Goal: Task Accomplishment & Management: Manage account settings

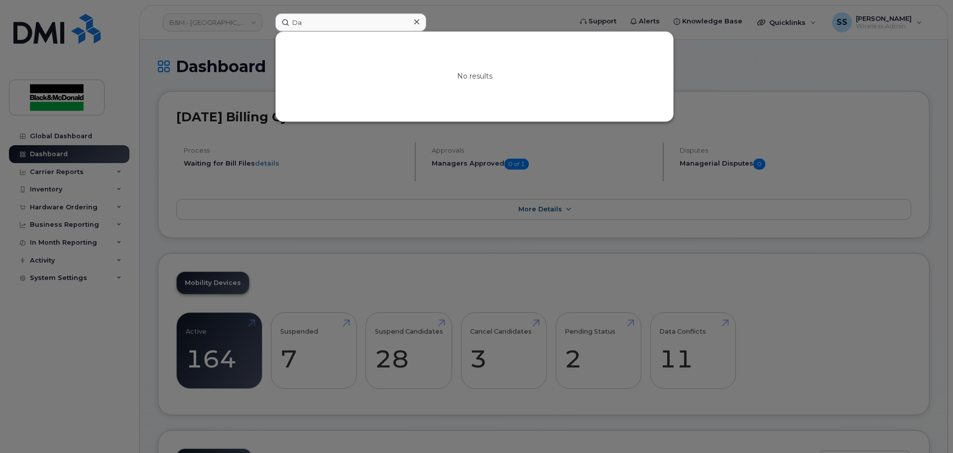
type input "D"
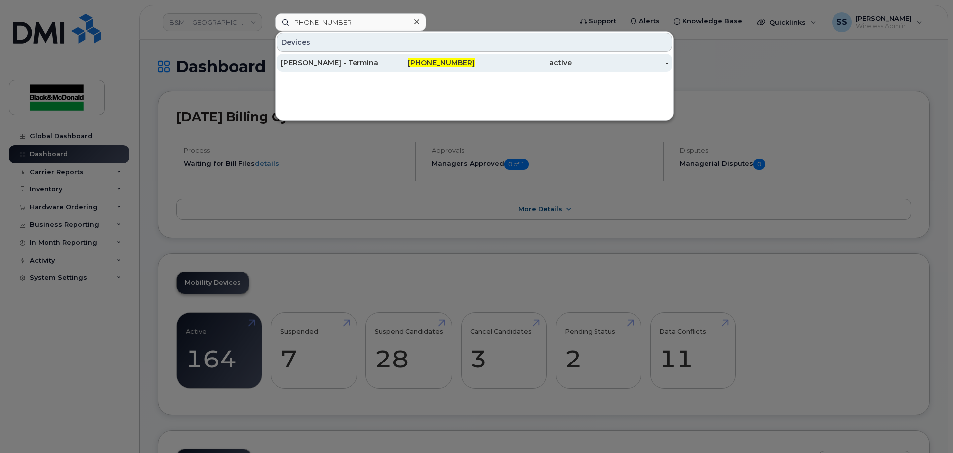
type input "[PHONE_NUMBER]"
click at [378, 57] on div "[PERSON_NAME] - Terminated - Phone with [PERSON_NAME]" at bounding box center [426, 63] width 97 height 18
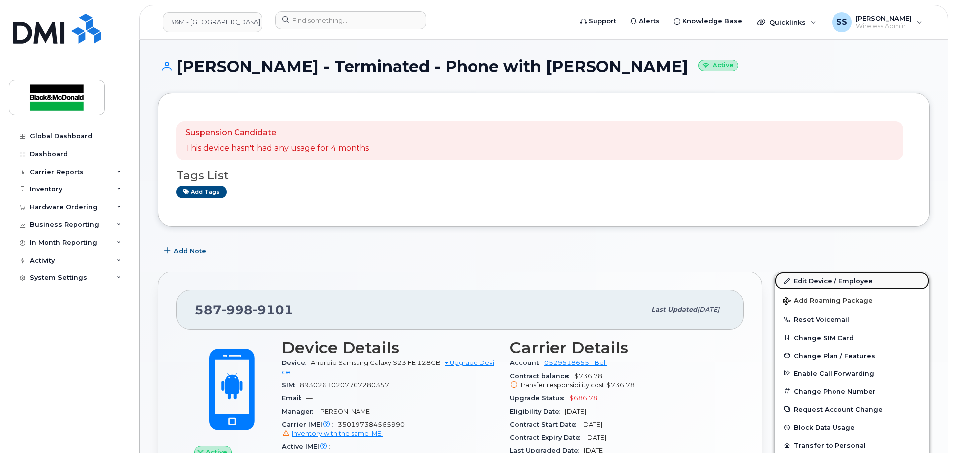
click at [839, 287] on link "Edit Device / Employee" at bounding box center [852, 281] width 154 height 18
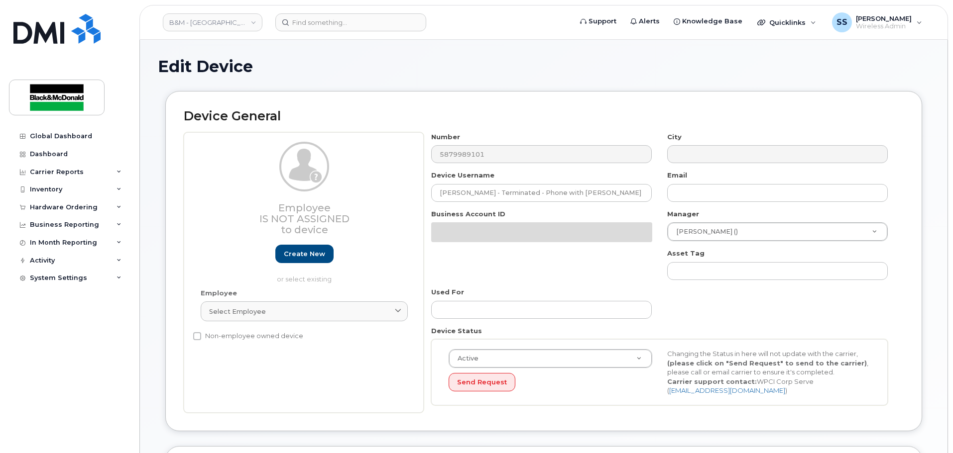
select select "91399"
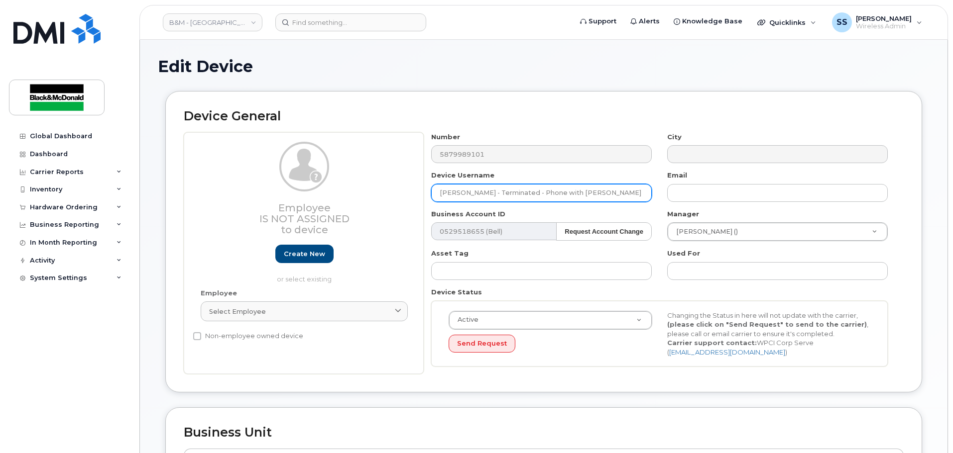
click at [530, 188] on input "[PERSON_NAME] - Terminated - Phone with [PERSON_NAME]" at bounding box center [541, 193] width 221 height 18
drag, startPoint x: 613, startPoint y: 196, endPoint x: 344, endPoint y: 207, distance: 269.5
click at [343, 196] on div "Employee Is not assigned to device Create new or select existing Employee Selec…" at bounding box center [544, 253] width 720 height 242
type input "Damien McDonnell"
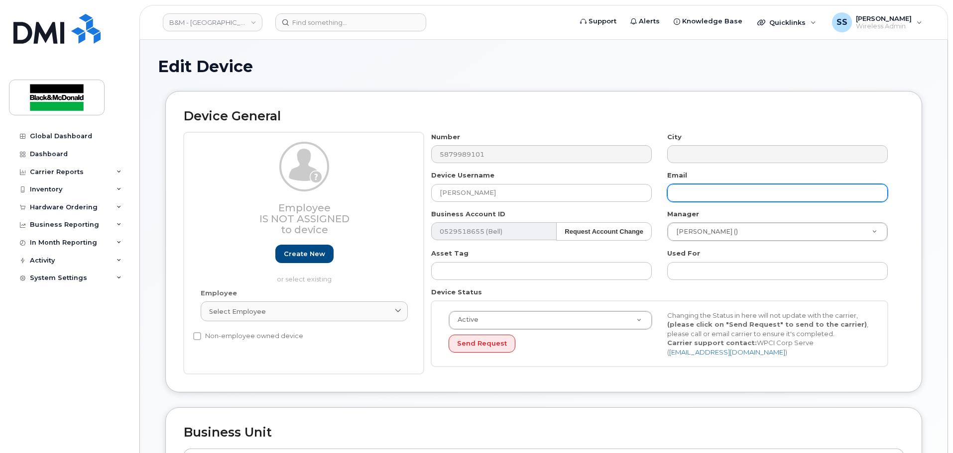
click at [680, 201] on input "text" at bounding box center [777, 193] width 221 height 18
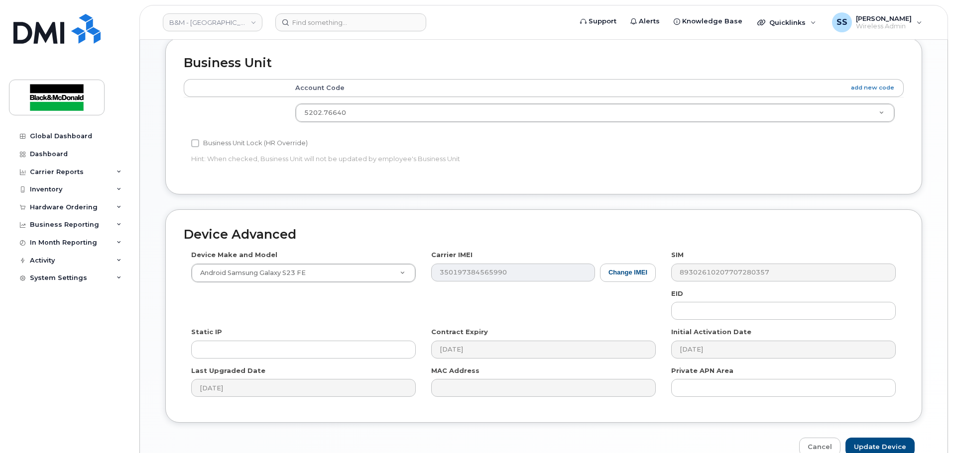
scroll to position [423, 0]
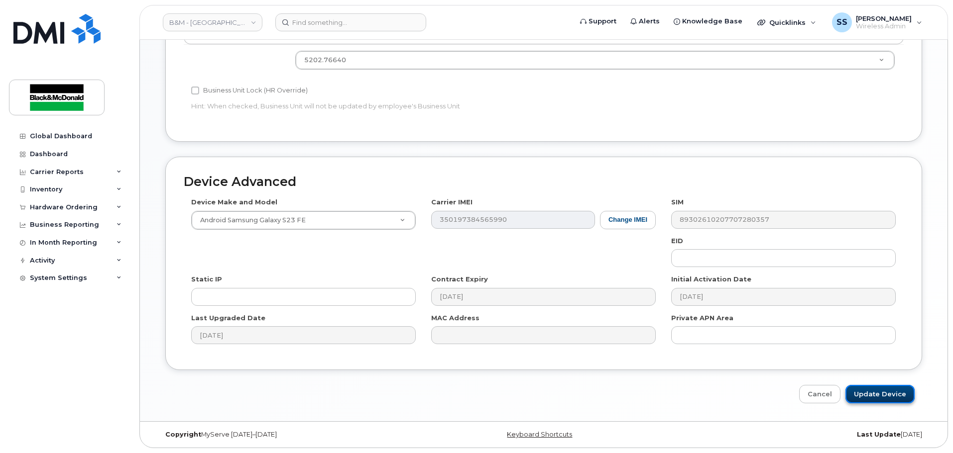
click at [866, 388] on input "Update Device" at bounding box center [879, 394] width 69 height 18
type input "Saving..."
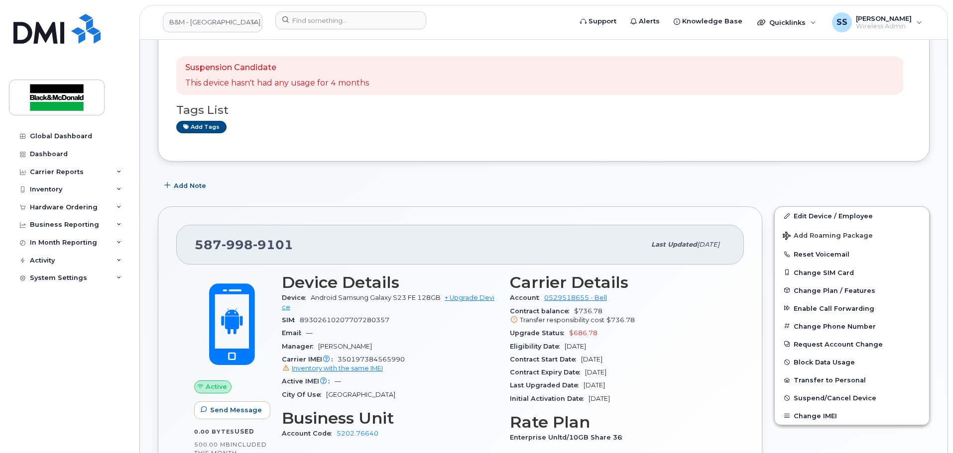
scroll to position [100, 0]
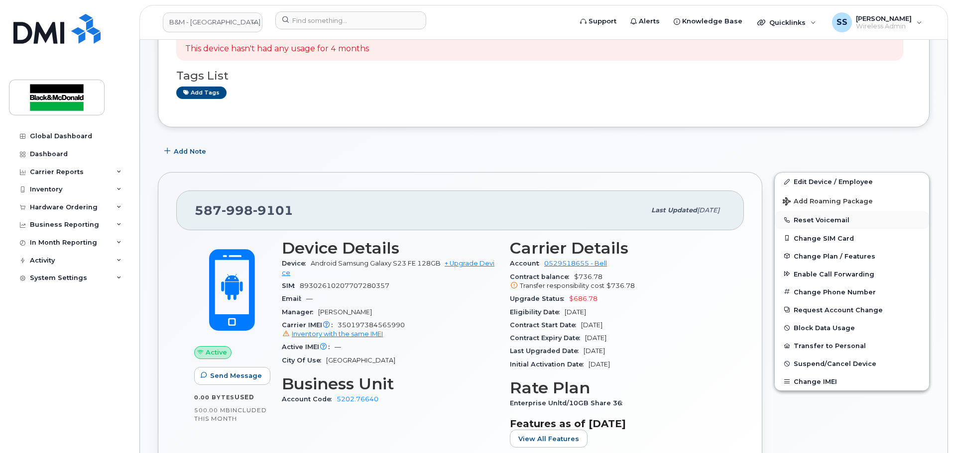
click at [868, 218] on button "Reset Voicemail" at bounding box center [852, 220] width 154 height 18
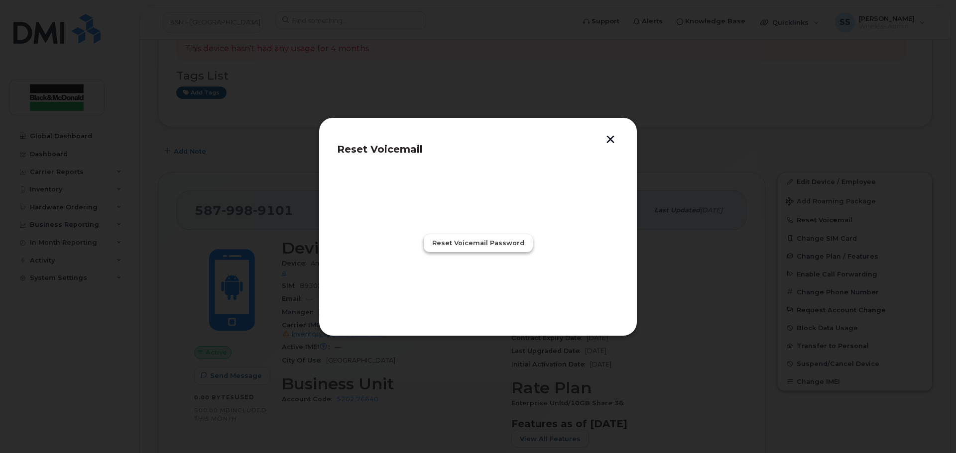
click at [501, 237] on button "Reset Voicemail Password" at bounding box center [478, 243] width 109 height 18
click at [611, 141] on button "button" at bounding box center [610, 140] width 15 height 10
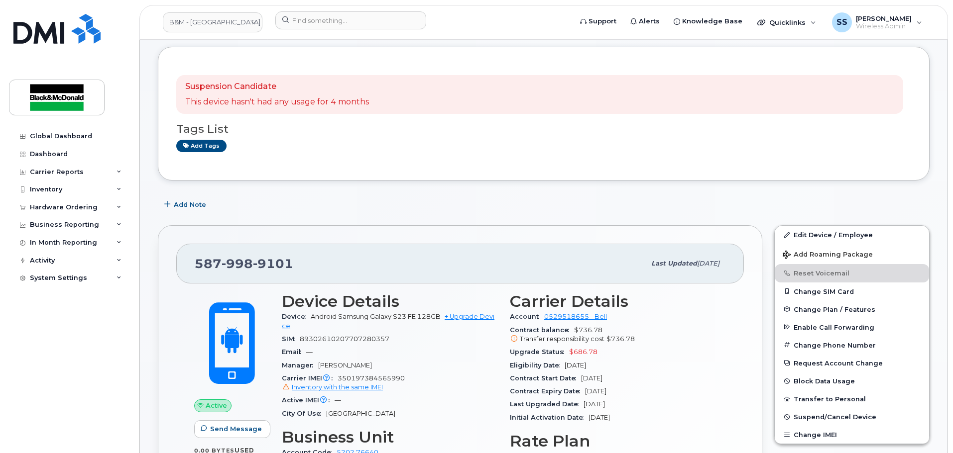
scroll to position [0, 0]
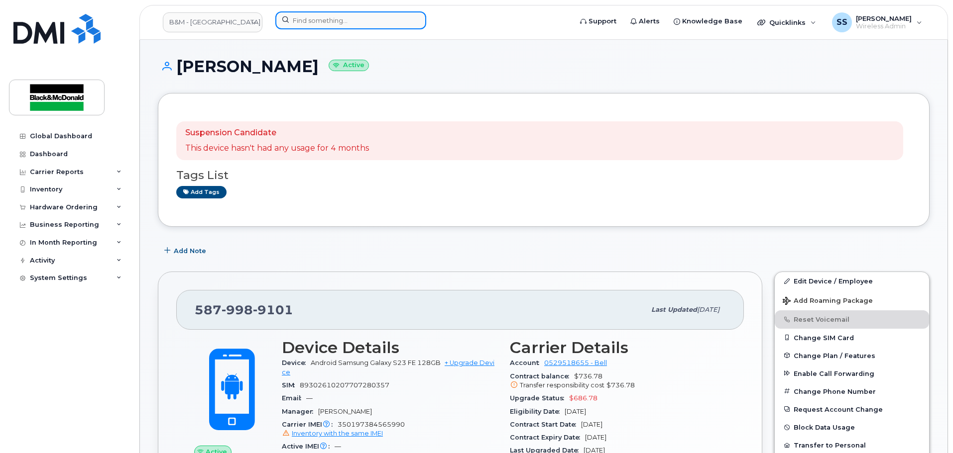
click at [378, 14] on input at bounding box center [350, 20] width 151 height 18
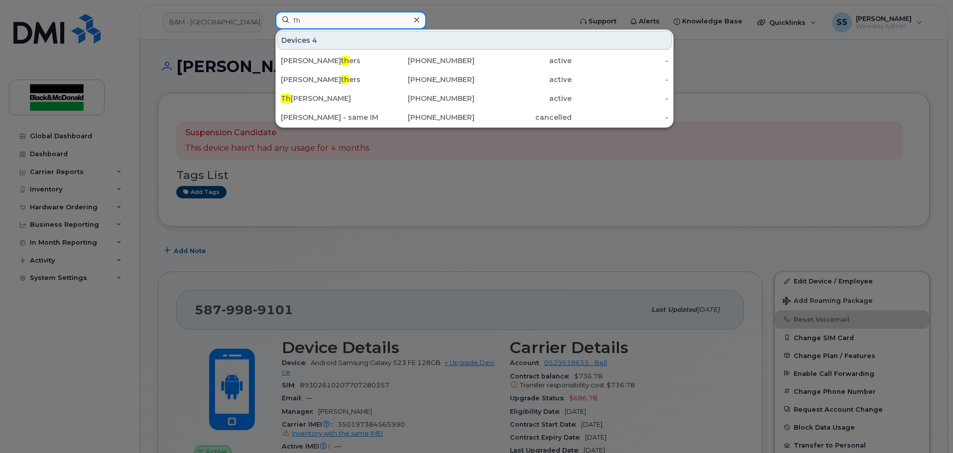
type input "T"
